Goal: Task Accomplishment & Management: Use online tool/utility

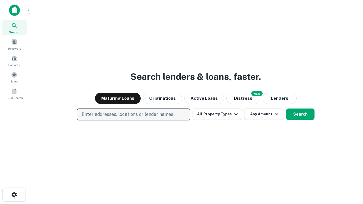
click at [133, 115] on p "Enter addresses, locations or lender names" at bounding box center [128, 114] width 92 height 7
type input "**********"
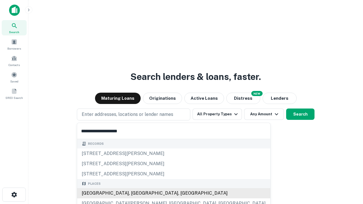
click at [136, 193] on div "Santa Monica, CA, USA" at bounding box center [173, 193] width 193 height 10
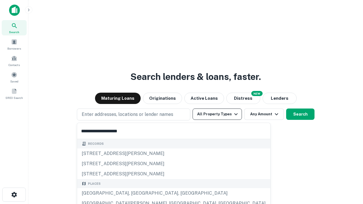
click at [217, 114] on button "All Property Types" at bounding box center [217, 114] width 49 height 11
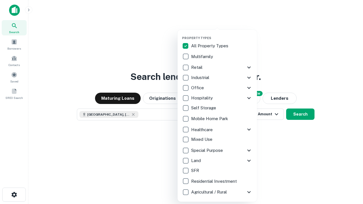
click at [222, 34] on button "button" at bounding box center [221, 34] width 79 height 0
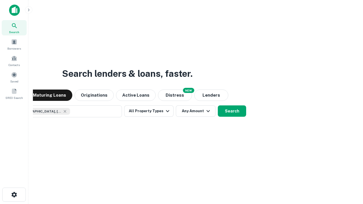
scroll to position [9, 0]
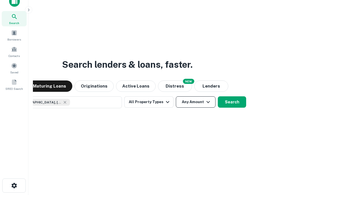
click at [176, 96] on button "Any Amount" at bounding box center [196, 101] width 40 height 11
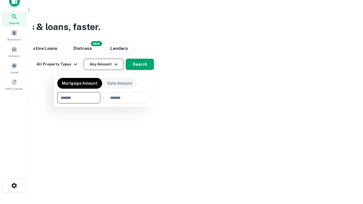
type input "*******"
click at [104, 104] on button "button" at bounding box center [103, 104] width 92 height 0
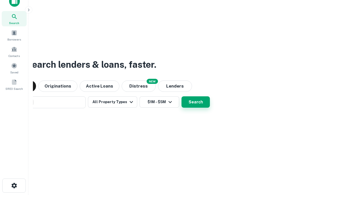
click at [182, 96] on button "Search" at bounding box center [196, 101] width 28 height 11
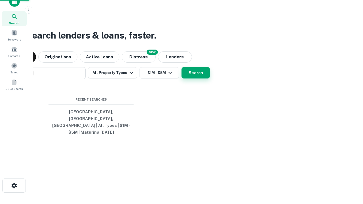
scroll to position [18, 161]
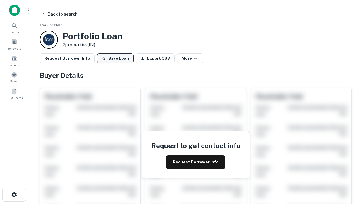
click at [115, 58] on button "Save Loan" at bounding box center [115, 58] width 37 height 10
click at [117, 58] on button "Save Loan" at bounding box center [115, 58] width 37 height 10
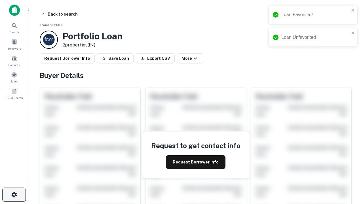
click at [14, 195] on icon "button" at bounding box center [14, 194] width 7 height 7
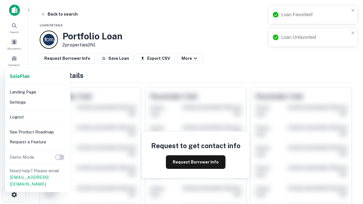
click at [37, 117] on li "Logout" at bounding box center [37, 117] width 61 height 10
